Goal: Information Seeking & Learning: Learn about a topic

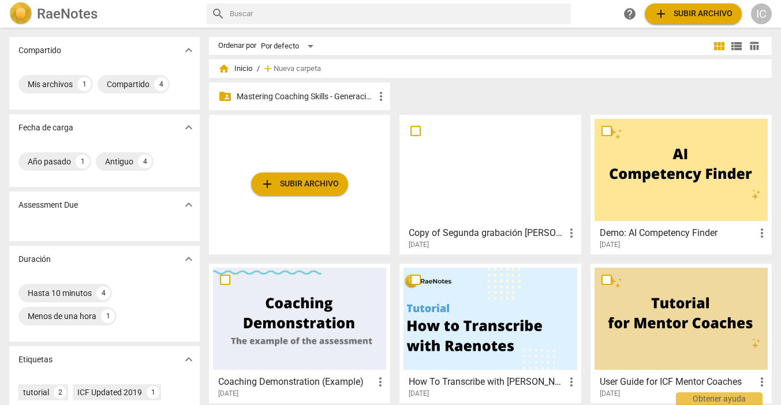
click at [327, 95] on p "Mastering Coaching Skills - Generación 31" at bounding box center [305, 97] width 137 height 12
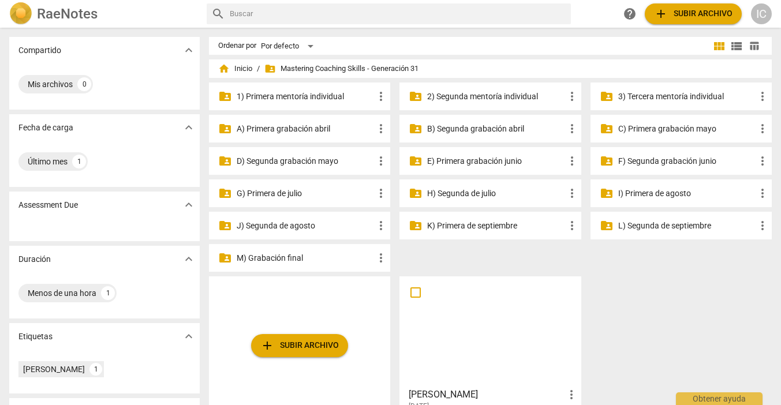
click at [514, 193] on p "H) Segunda de julio" at bounding box center [495, 194] width 137 height 12
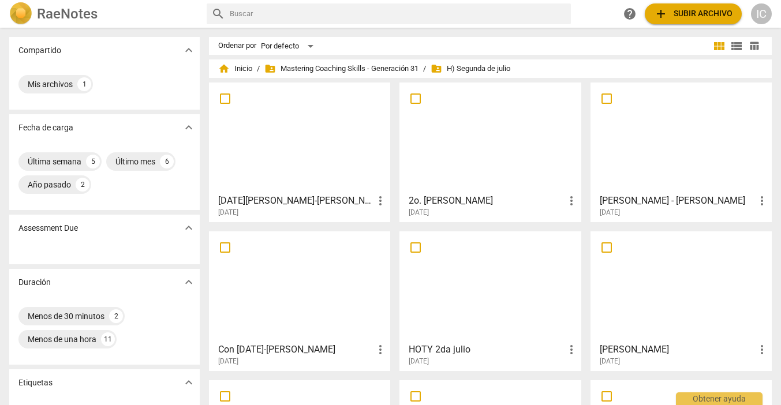
click at [330, 314] on div at bounding box center [299, 287] width 173 height 102
click at [330, 0] on html "RaeNotes search help add Subir archivo IC Compartido expand_more Mis archivos 1…" at bounding box center [390, 0] width 781 height 0
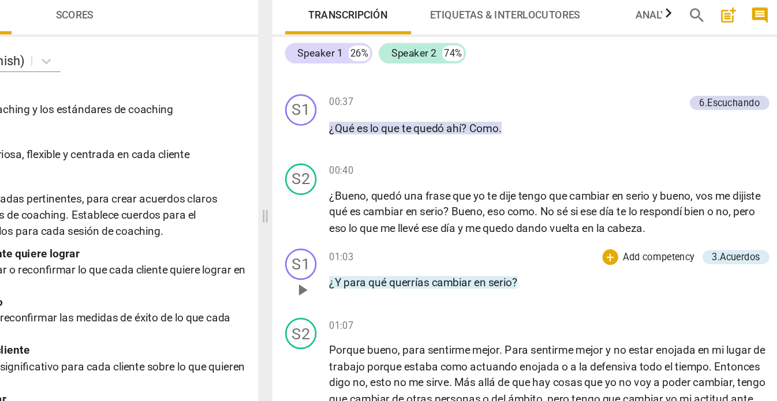
scroll to position [128, 0]
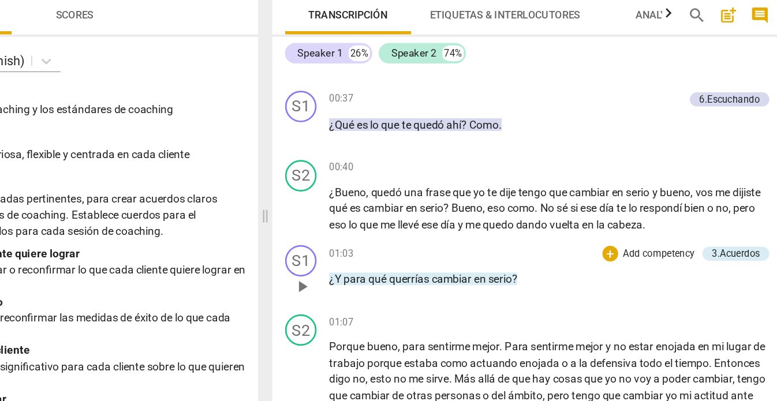
click at [650, 254] on p "Add competency" at bounding box center [677, 259] width 55 height 10
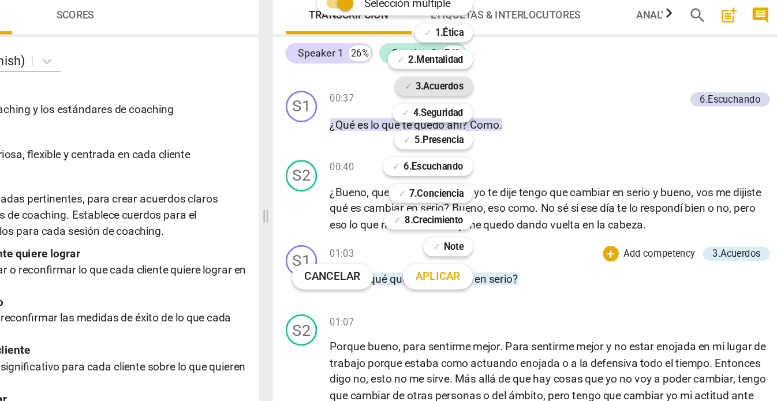
click at [499, 129] on b "3.Acuerdos" at bounding box center [516, 136] width 35 height 14
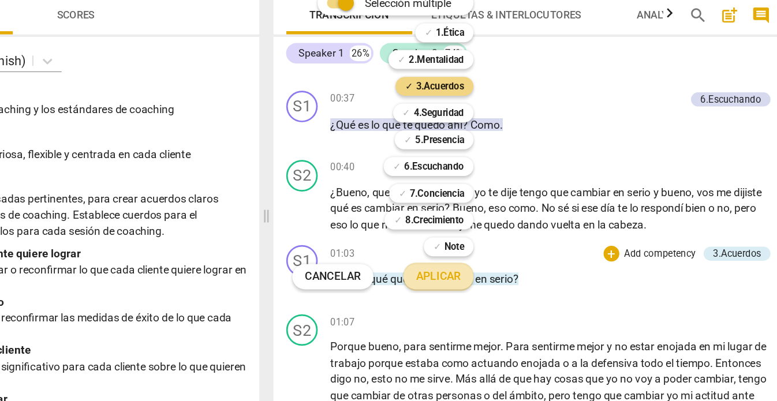
click at [499, 270] on span "Aplicar" at bounding box center [515, 276] width 33 height 12
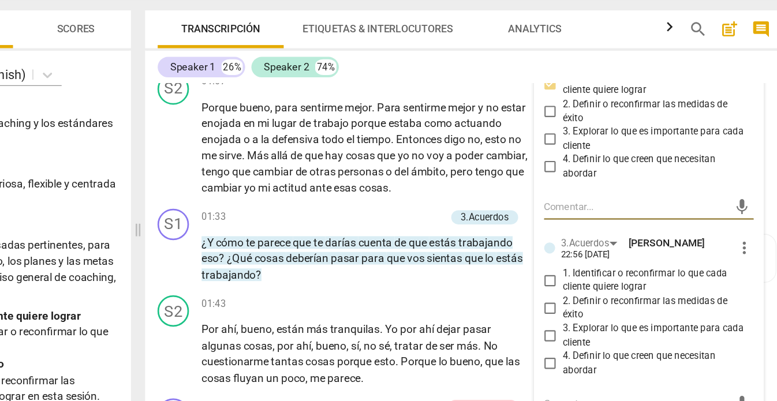
scroll to position [365, 0]
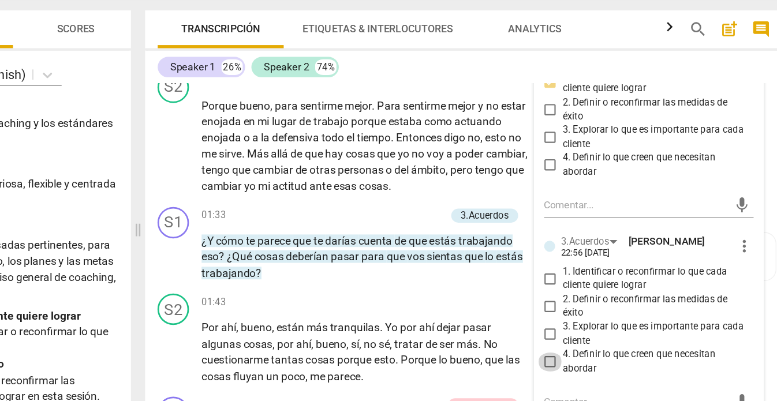
click at [588, 321] on input "4. Definir lo que creen que necesitan abordar" at bounding box center [597, 328] width 18 height 14
checkbox input "true"
click at [319, 273] on div "S2 play_arrow pause 01:43 + Add competency keyboard_arrow_right Por ahí , bueno…" at bounding box center [534, 311] width 468 height 76
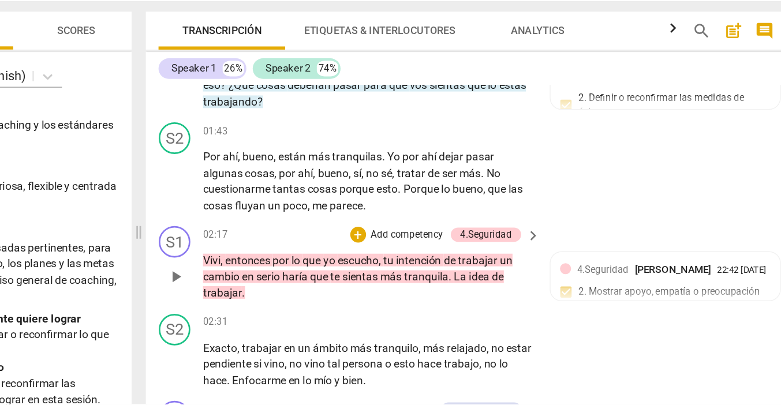
scroll to position [494, 0]
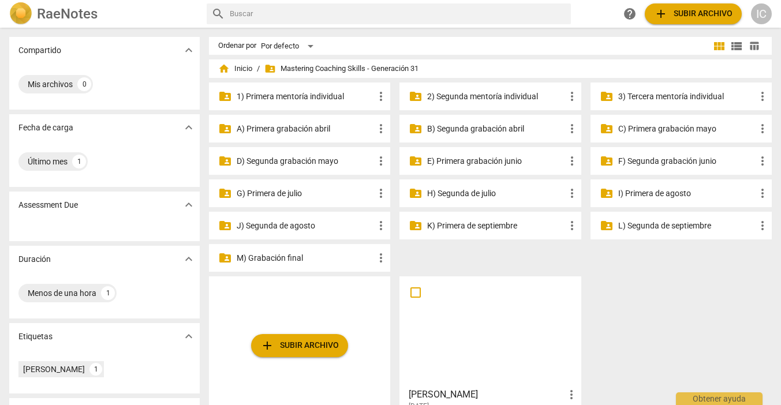
click at [654, 195] on p "I) Primera de agosto" at bounding box center [686, 194] width 137 height 12
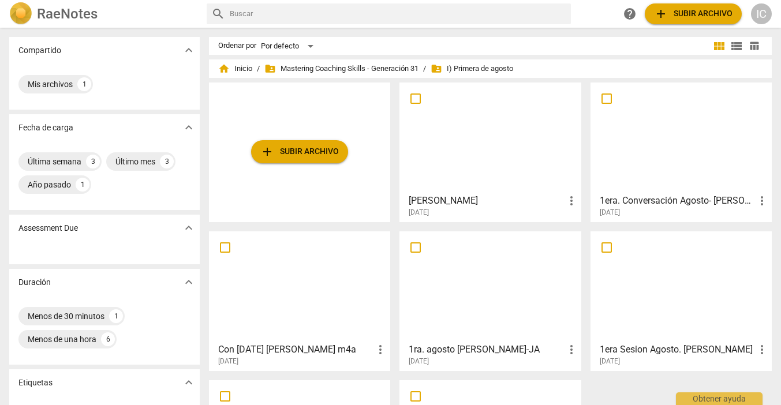
click at [365, 281] on div at bounding box center [299, 287] width 173 height 102
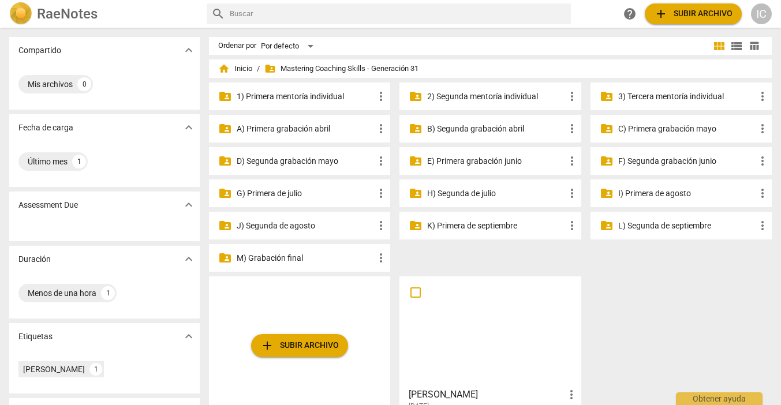
click at [305, 228] on p "J) Segunda de agosto" at bounding box center [305, 226] width 137 height 12
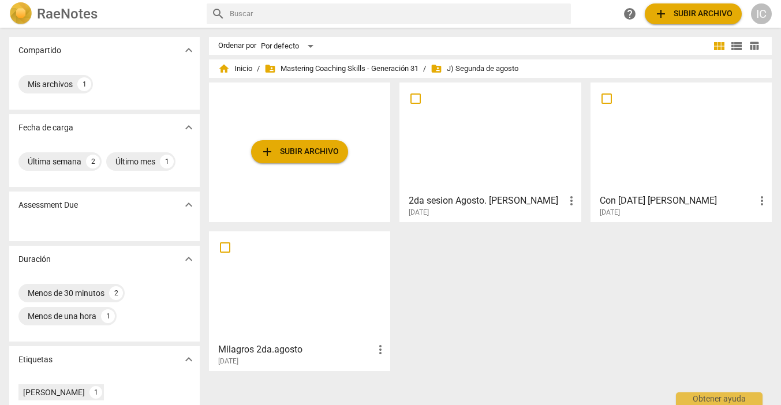
click at [658, 156] on div at bounding box center [681, 138] width 173 height 102
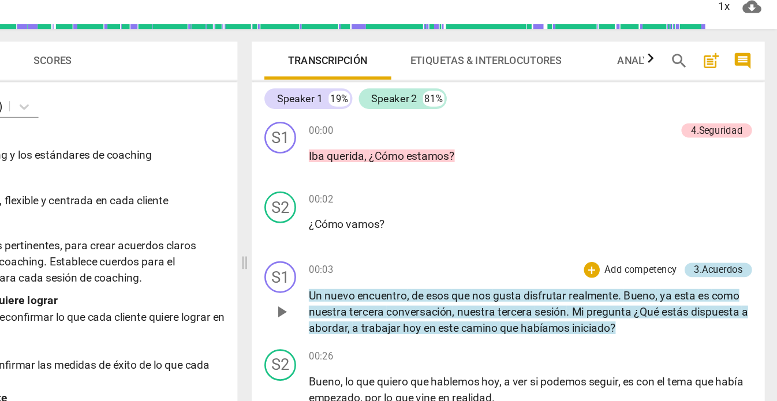
click at [717, 231] on div "3.Acuerdos" at bounding box center [734, 236] width 35 height 10
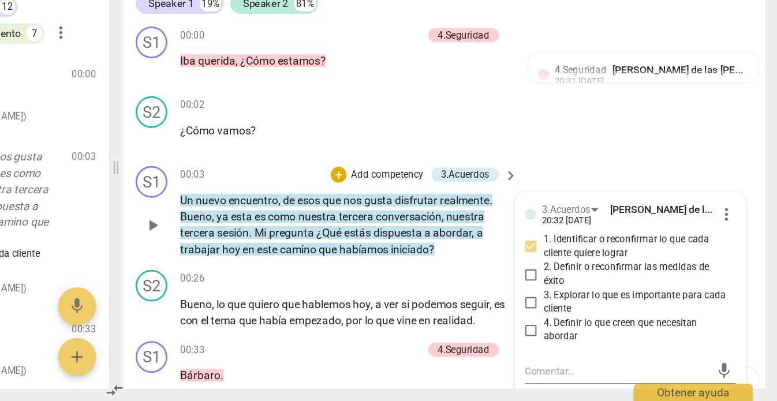
click at [300, 225] on div "S1 play_arrow pause 00:03 + Add competency 3.Acuerdos keyboard_arrow_right Un n…" at bounding box center [534, 263] width 468 height 76
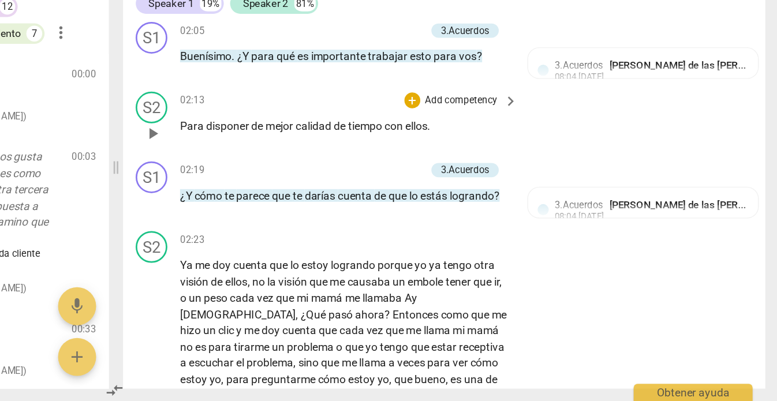
scroll to position [662, 0]
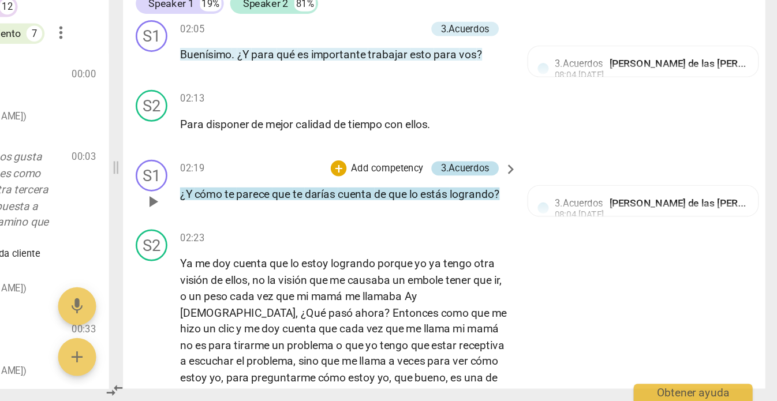
click at [532, 226] on div "3.Acuerdos" at bounding box center [549, 231] width 35 height 10
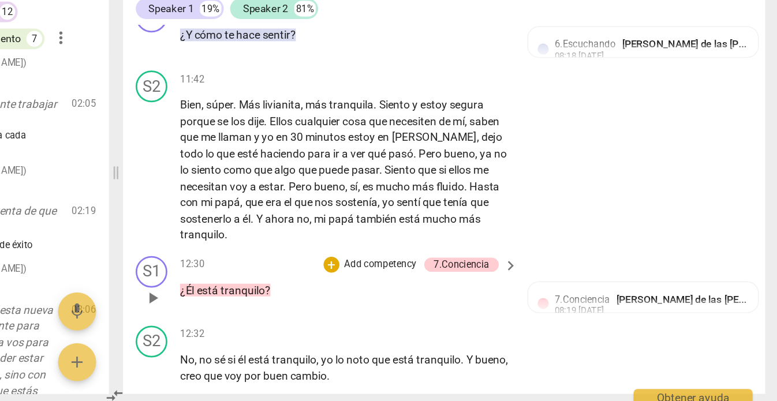
scroll to position [3318, 0]
